Goal: Transaction & Acquisition: Purchase product/service

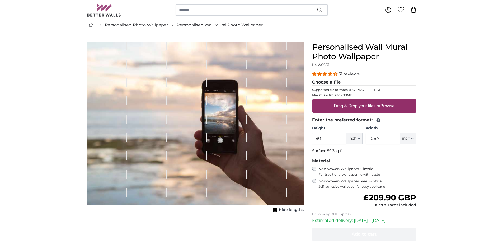
click at [389, 105] on u "Browse" at bounding box center [388, 106] width 14 height 4
click at [389, 101] on input "Drag & Drop your files or Browse" at bounding box center [364, 100] width 104 height 2
type input "**********"
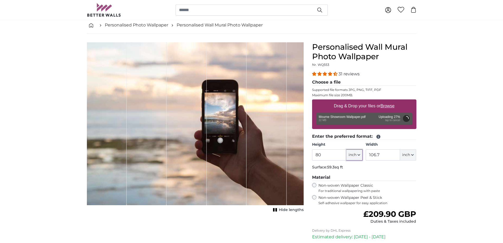
click at [359, 155] on icon "button" at bounding box center [359, 154] width 2 height 1
type input "120"
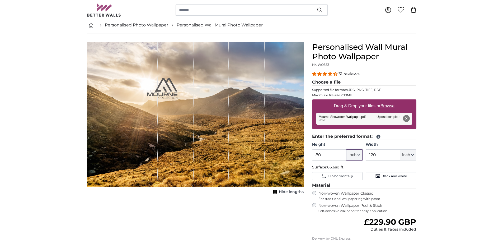
click at [360, 154] on icon "button" at bounding box center [359, 154] width 3 height 3
click at [357, 168] on link "Centimeter (cm)" at bounding box center [354, 169] width 46 height 10
type input "203.2"
type input "304.8"
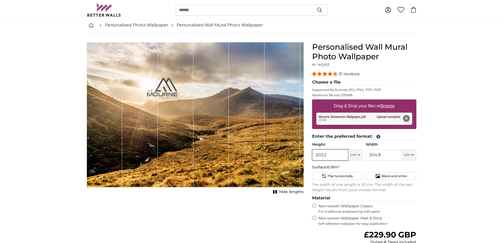
drag, startPoint x: 332, startPoint y: 154, endPoint x: 299, endPoint y: 154, distance: 33.3
click at [299, 154] on product-detail "Cancel Crop image Hide lengths Personalised Wall Mural Photo Wallpaper Nr. WQ55…" at bounding box center [252, 175] width 338 height 282
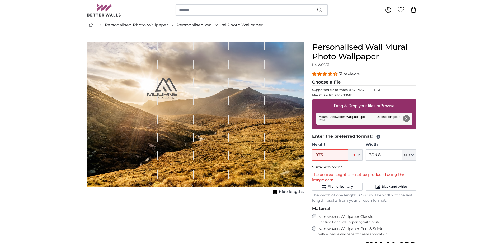
type input "975"
click at [325, 154] on input "975" at bounding box center [330, 154] width 36 height 11
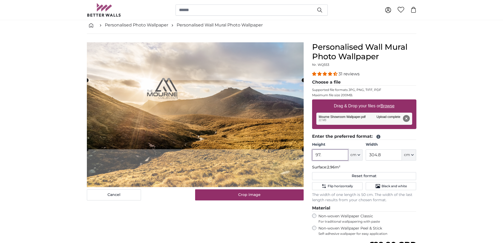
type input "97.5"
drag, startPoint x: 387, startPoint y: 158, endPoint x: 368, endPoint y: 158, distance: 18.8
click at [368, 158] on input "304.8" at bounding box center [384, 154] width 36 height 11
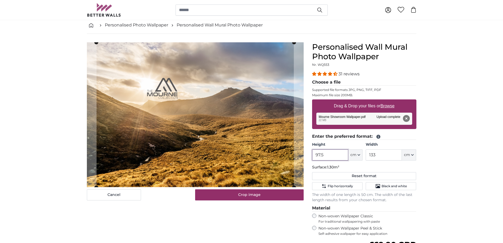
drag, startPoint x: 334, startPoint y: 155, endPoint x: 294, endPoint y: 153, distance: 40.2
click at [294, 153] on product-detail "Cancel Crop image Hide lengths Personalised Wall Mural Photo Wallpaper Nr. WQ55…" at bounding box center [252, 180] width 338 height 292
click at [379, 155] on input "133" at bounding box center [384, 154] width 36 height 11
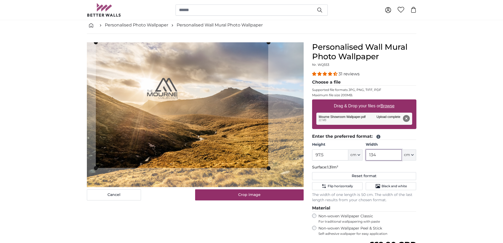
click at [0, 0] on slot at bounding box center [0, 0] width 0 height 0
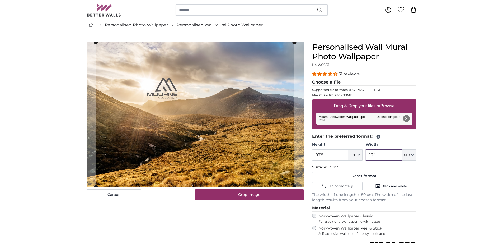
click at [347, 214] on product-detail "Cancel Crop image Hide lengths Personalised Wall Mural Photo Wallpaper Nr. WQ55…" at bounding box center [252, 180] width 338 height 292
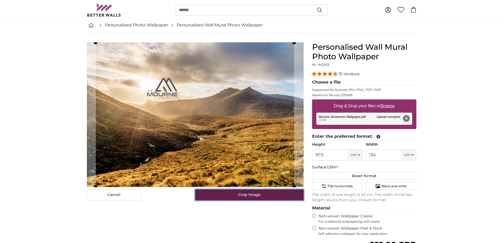
click at [271, 198] on button "Crop image" at bounding box center [249, 194] width 109 height 11
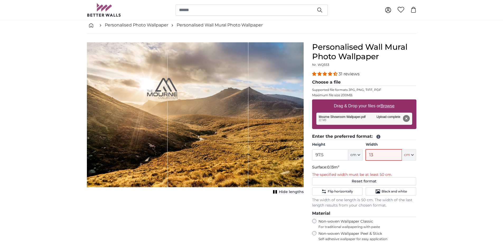
click at [380, 157] on input "13" at bounding box center [384, 154] width 36 height 11
drag, startPoint x: 382, startPoint y: 156, endPoint x: 366, endPoint y: 156, distance: 15.8
click at [366, 156] on input "13" at bounding box center [384, 154] width 36 height 11
type input "134"
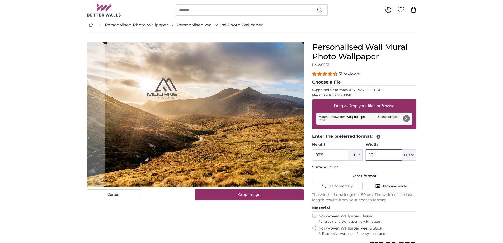
click at [261, 126] on cropper-handle at bounding box center [204, 115] width 199 height 145
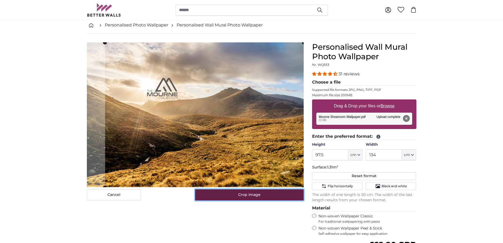
click at [252, 198] on button "Crop image" at bounding box center [249, 194] width 109 height 11
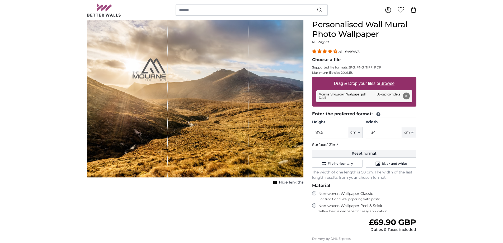
scroll to position [79, 0]
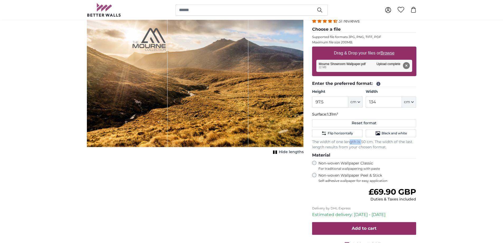
drag, startPoint x: 349, startPoint y: 143, endPoint x: 362, endPoint y: 142, distance: 12.5
click at [362, 142] on p "The width of one length is 50 cm. The width of the last length results from you…" at bounding box center [364, 144] width 104 height 11
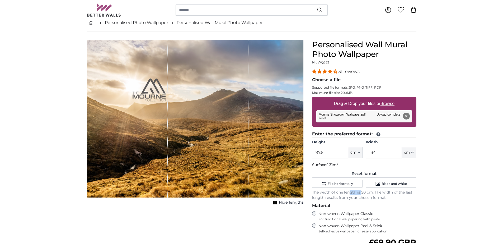
scroll to position [26, 0]
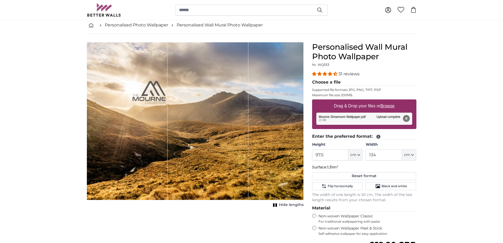
drag, startPoint x: 278, startPoint y: 150, endPoint x: 250, endPoint y: 149, distance: 28.5
click at [250, 149] on div "1 of 1" at bounding box center [195, 121] width 217 height 158
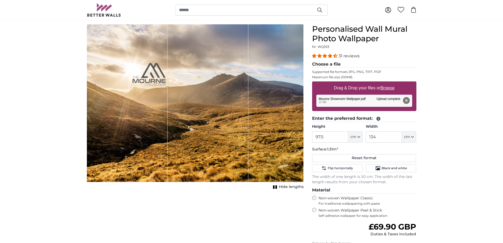
scroll to position [0, 0]
